Goal: Information Seeking & Learning: Learn about a topic

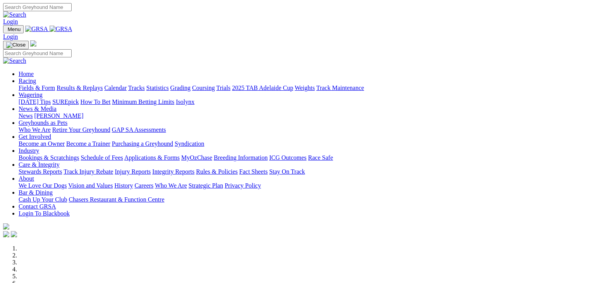
click at [57, 105] on link "News & Media" at bounding box center [38, 108] width 38 height 7
click at [33, 112] on link "News" at bounding box center [26, 115] width 14 height 7
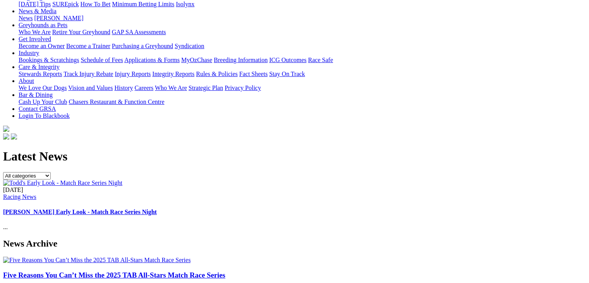
scroll to position [116, 0]
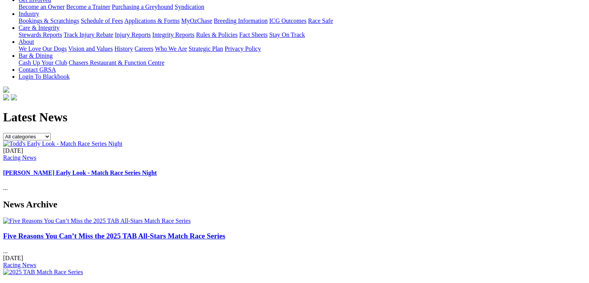
scroll to position [155, 0]
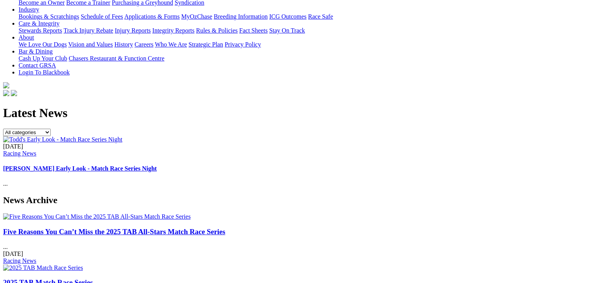
click at [73, 213] on img at bounding box center [97, 216] width 188 height 7
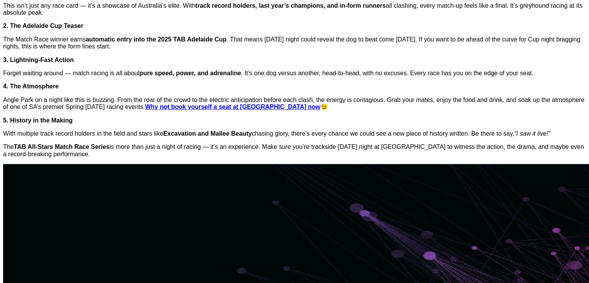
scroll to position [349, 0]
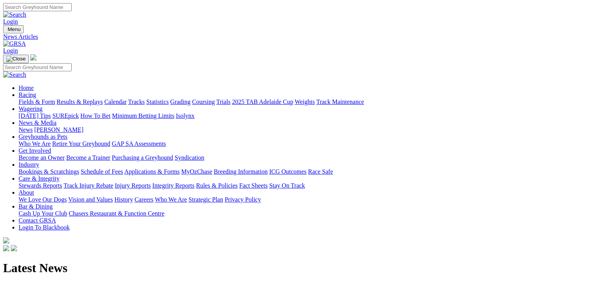
click at [174, 112] on link "Minimum Betting Limits" at bounding box center [143, 115] width 62 height 7
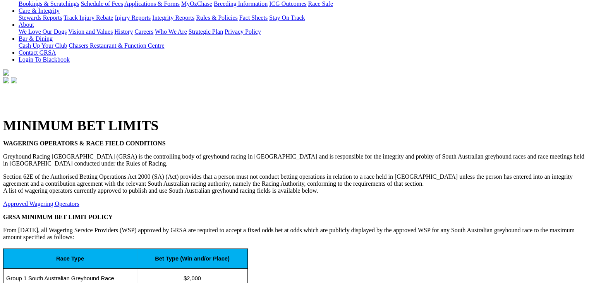
scroll to position [155, 0]
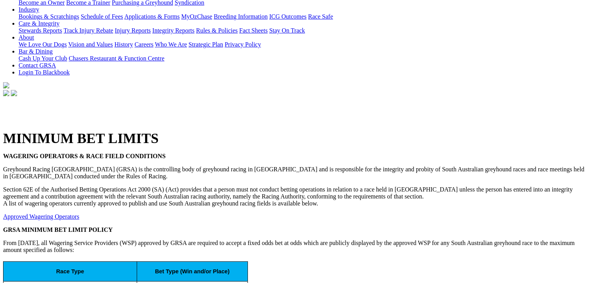
click at [167, 226] on p "GRSA MINIMUM BET LIMIT POLICY" at bounding box center [294, 229] width 583 height 7
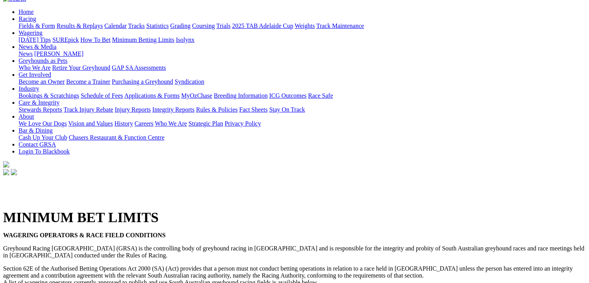
scroll to position [78, 0]
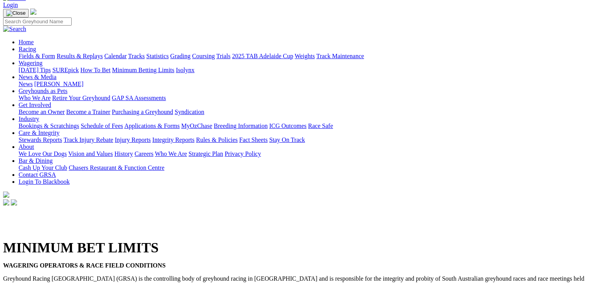
scroll to position [0, 0]
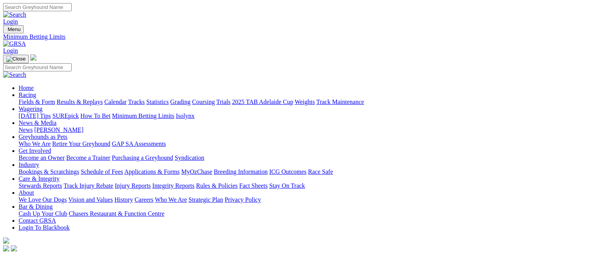
click at [36, 91] on link "Racing" at bounding box center [27, 94] width 17 height 7
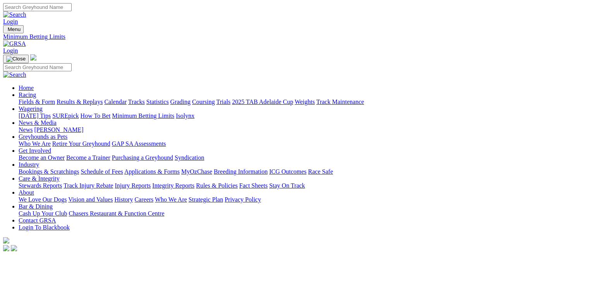
click at [36, 91] on link "Racing" at bounding box center [27, 94] width 17 height 7
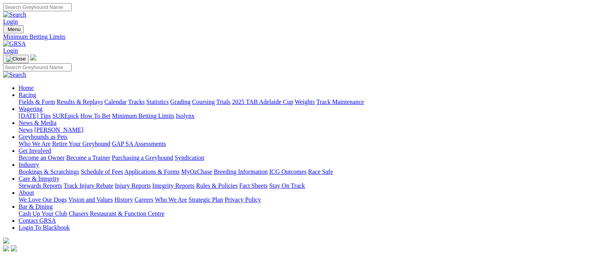
click at [40, 98] on link "Fields & Form" at bounding box center [37, 101] width 36 height 7
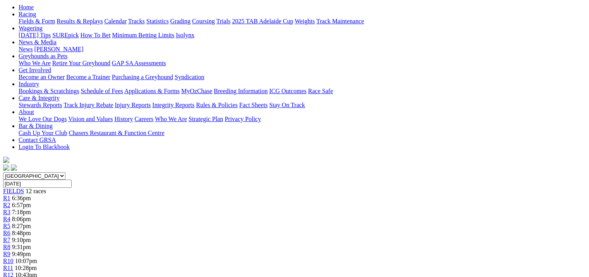
scroll to position [78, 0]
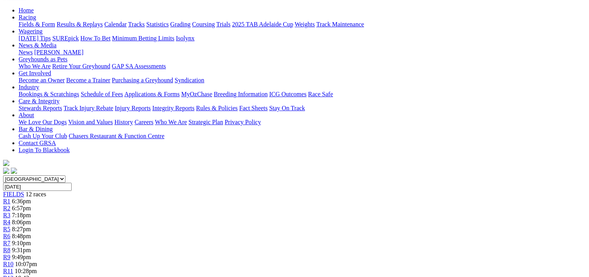
click at [232, 219] on div "R4 8:06pm" at bounding box center [294, 222] width 583 height 7
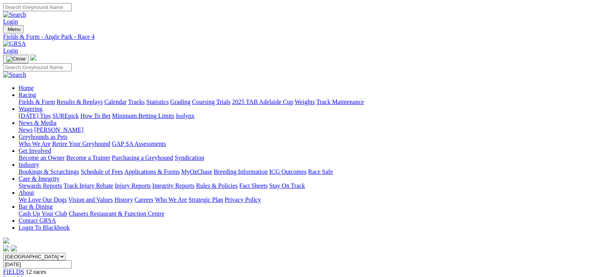
click at [35, 98] on link "Fields & Form" at bounding box center [37, 101] width 36 height 7
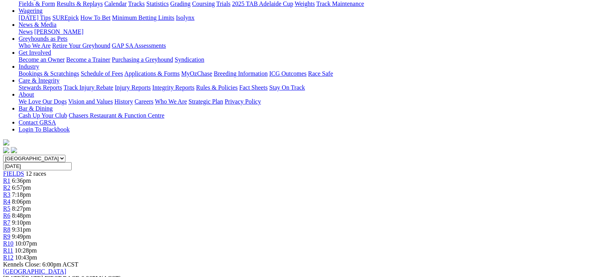
scroll to position [39, 0]
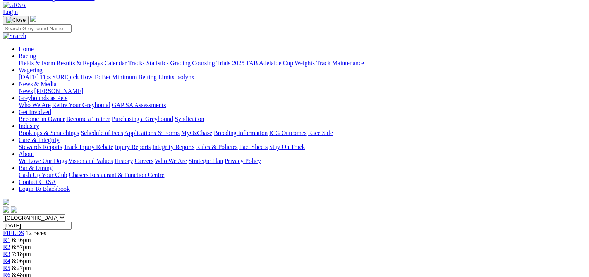
click at [10, 271] on span "R6" at bounding box center [6, 274] width 7 height 7
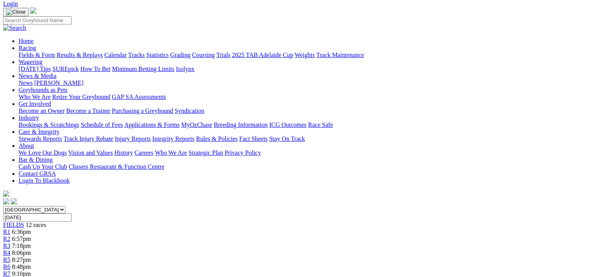
scroll to position [155, 0]
